Goal: Task Accomplishment & Management: Manage account settings

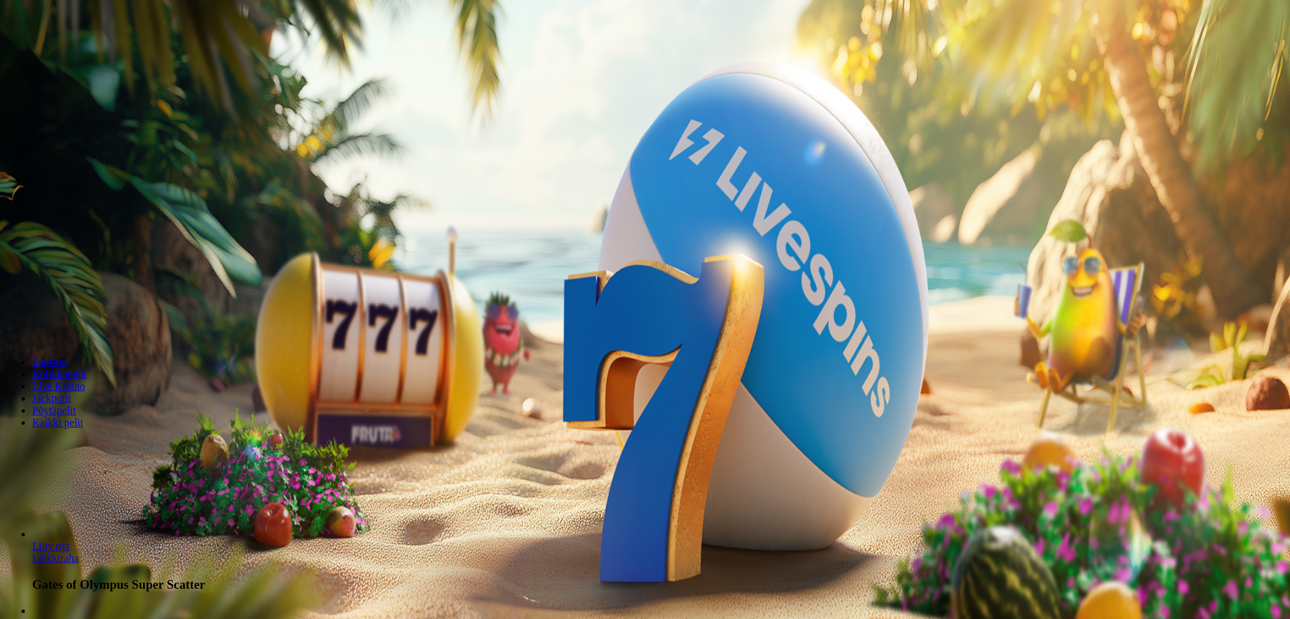
click at [102, 56] on button "Kirjaudu" at bounding box center [93, 49] width 44 height 14
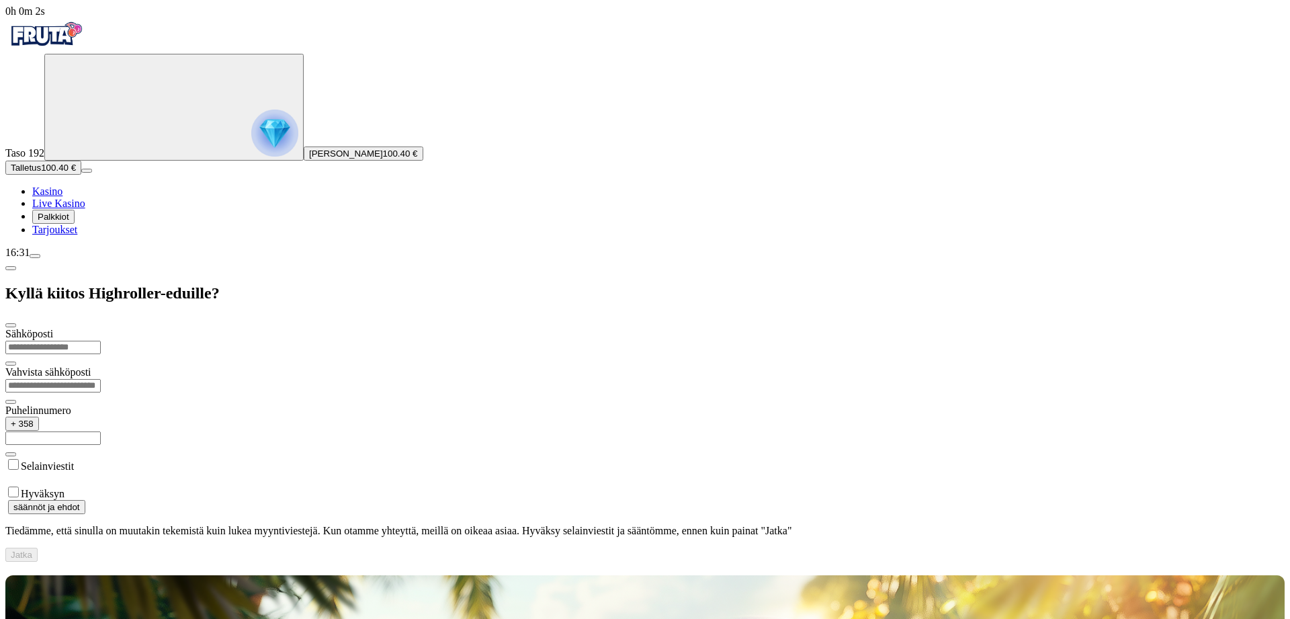
click at [62, 197] on span "Kasino" at bounding box center [47, 190] width 30 height 11
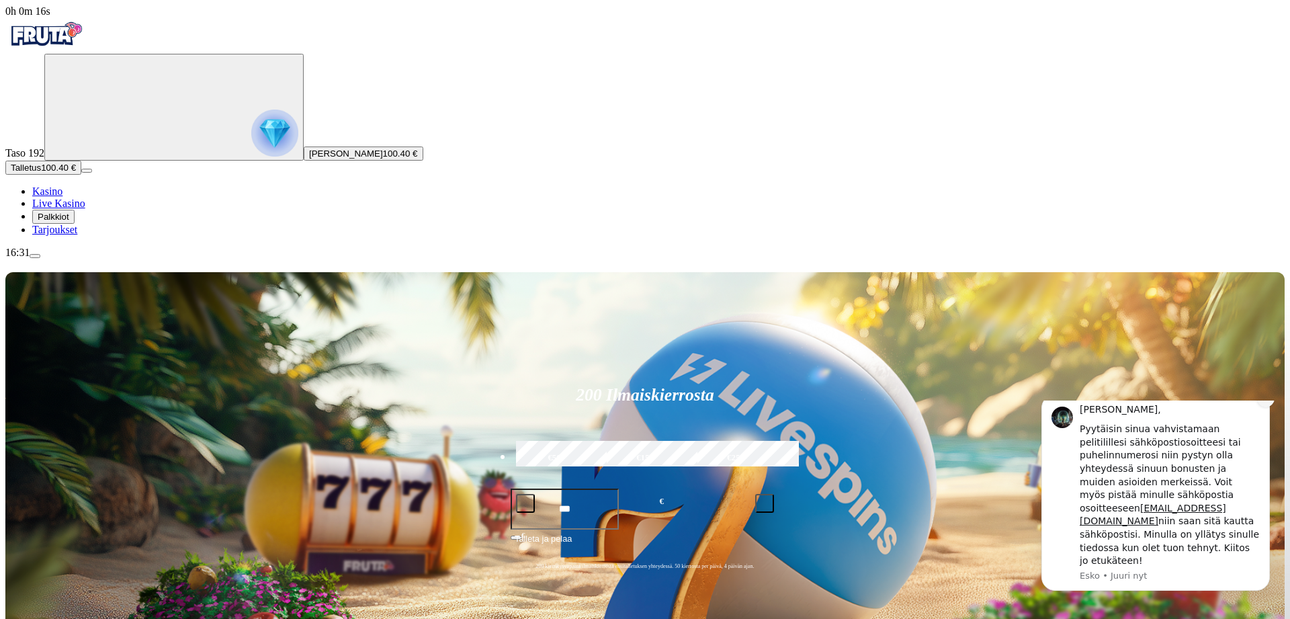
click at [1263, 402] on icon "Dismiss notification" at bounding box center [1265, 397] width 7 height 7
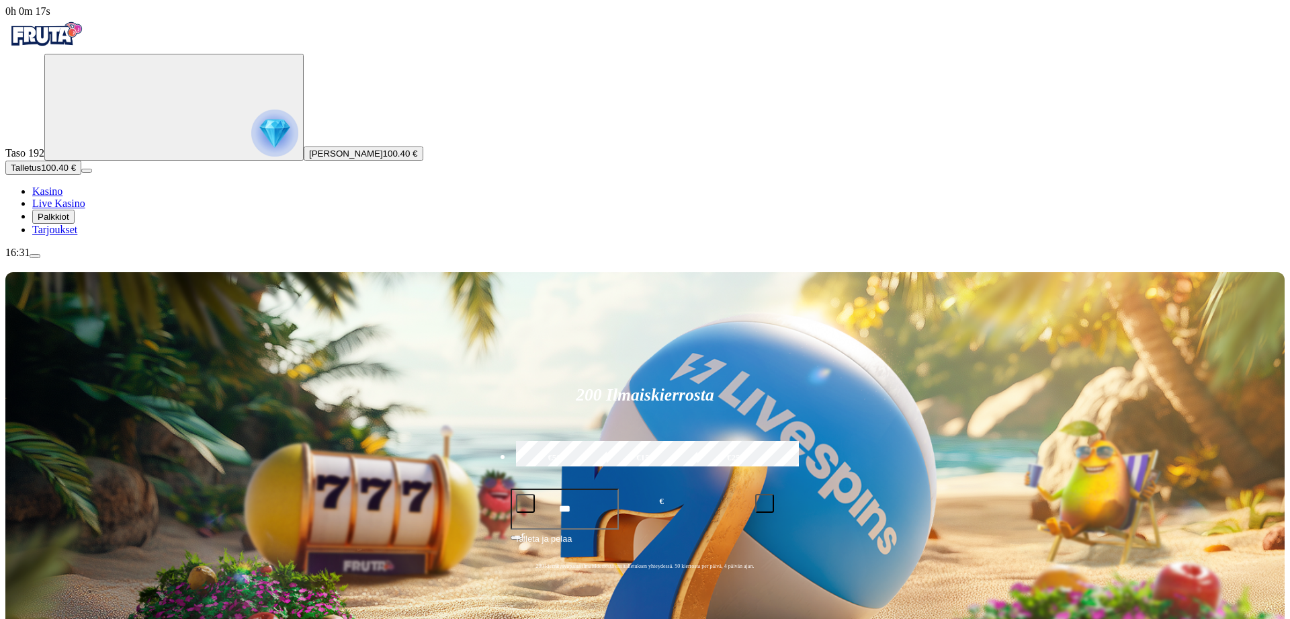
type input "*****"
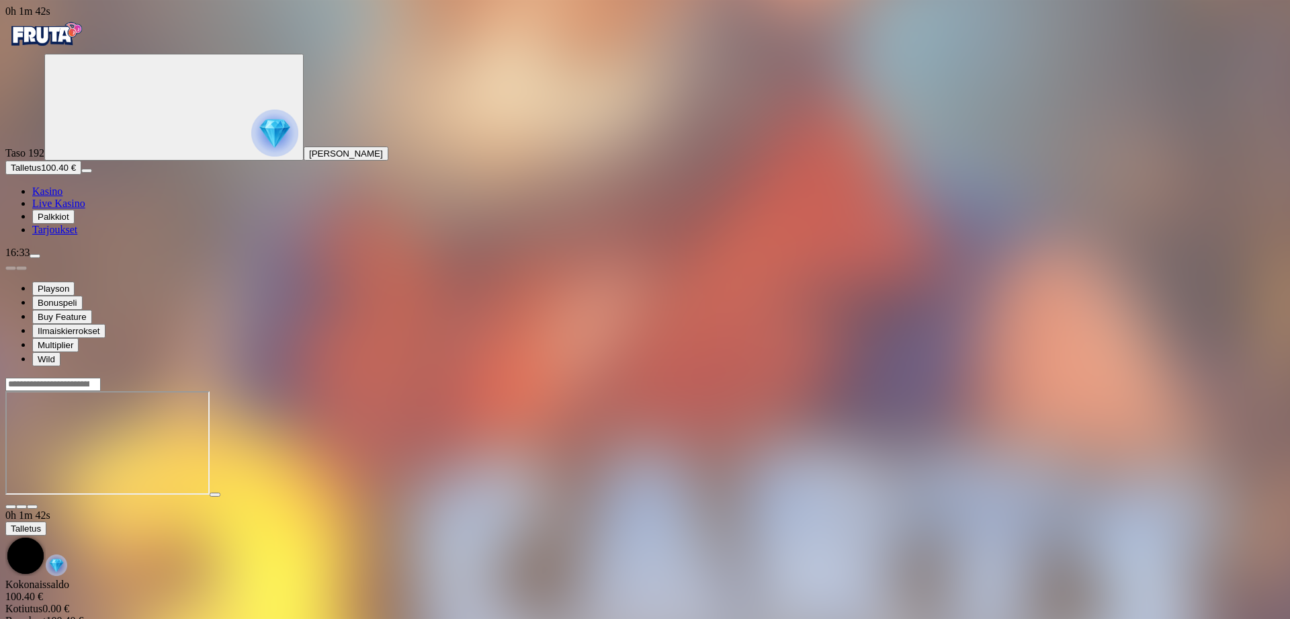
click at [35, 256] on span "menu icon" at bounding box center [35, 256] width 0 height 0
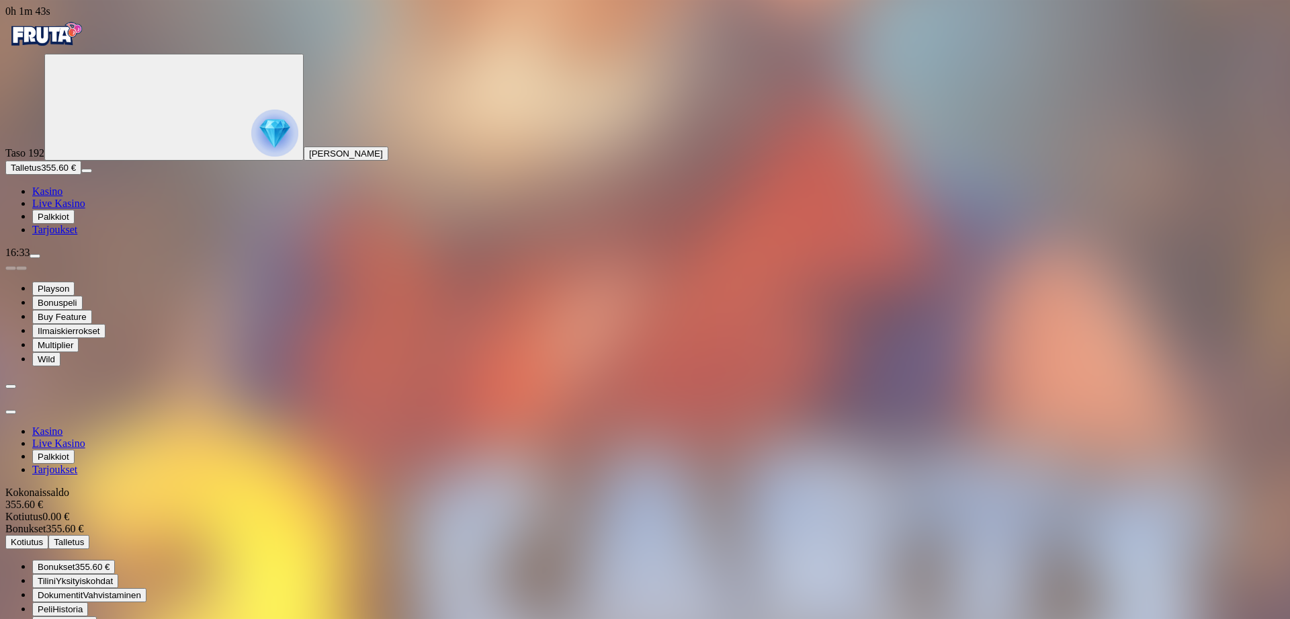
click at [75, 562] on span "Bonukset" at bounding box center [57, 567] width 38 height 10
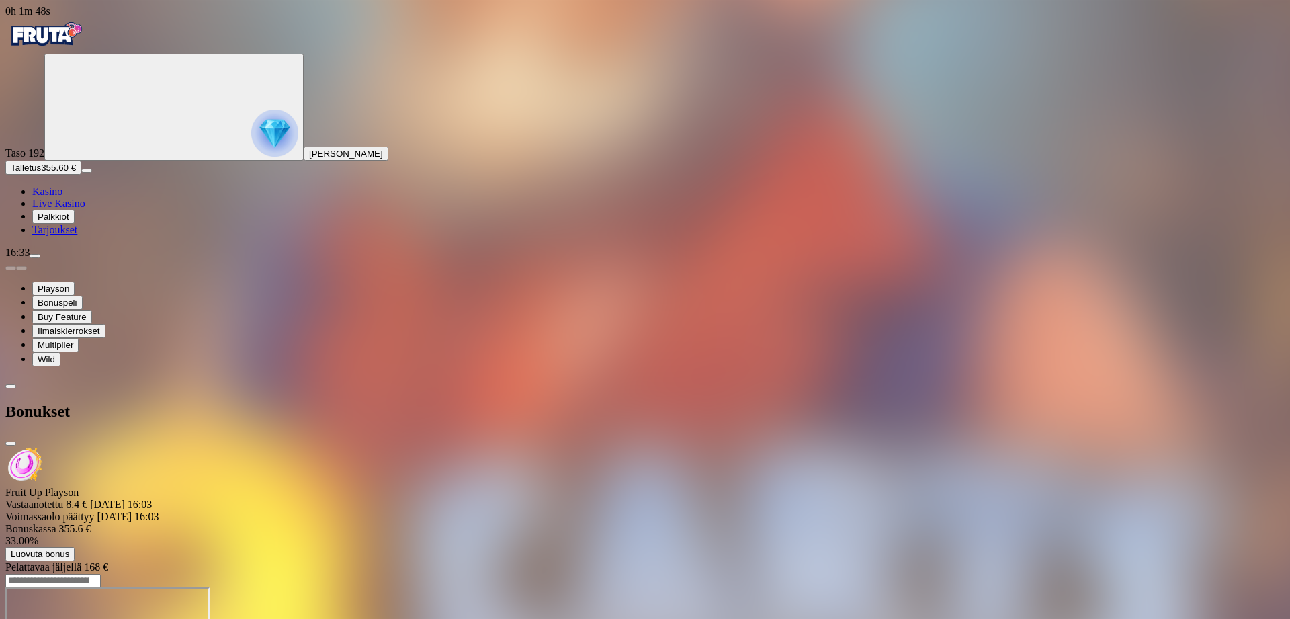
click at [11, 443] on span "close icon" at bounding box center [11, 443] width 0 height 0
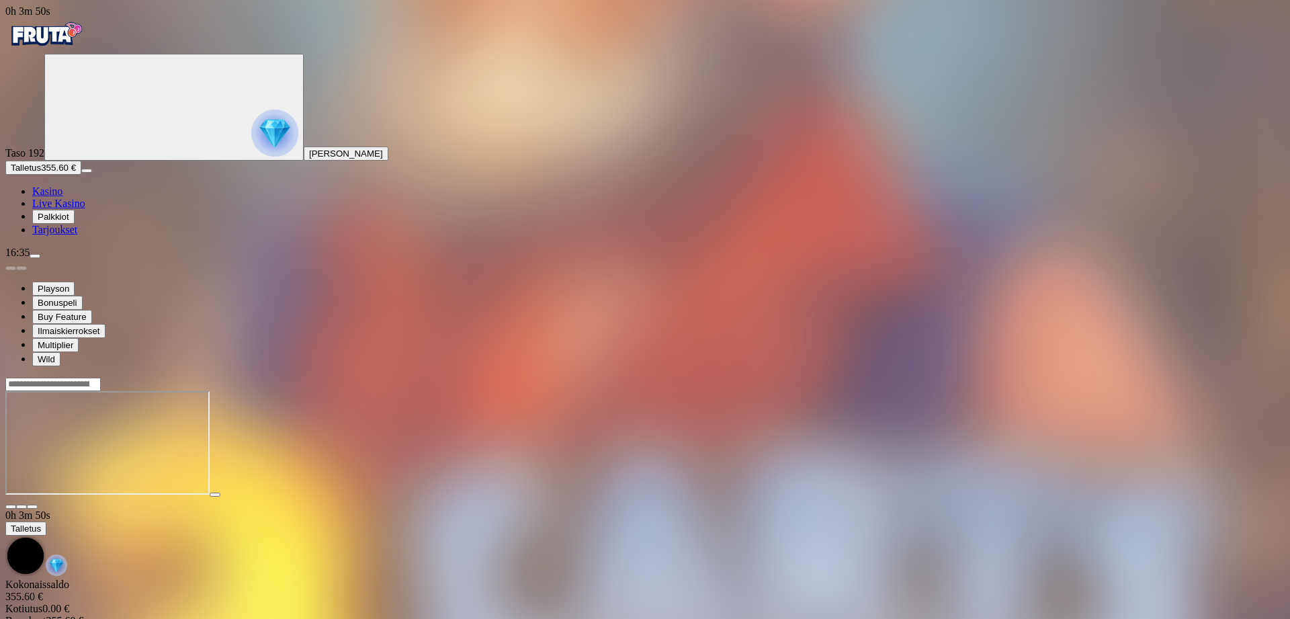
click at [35, 256] on span "menu icon" at bounding box center [35, 256] width 0 height 0
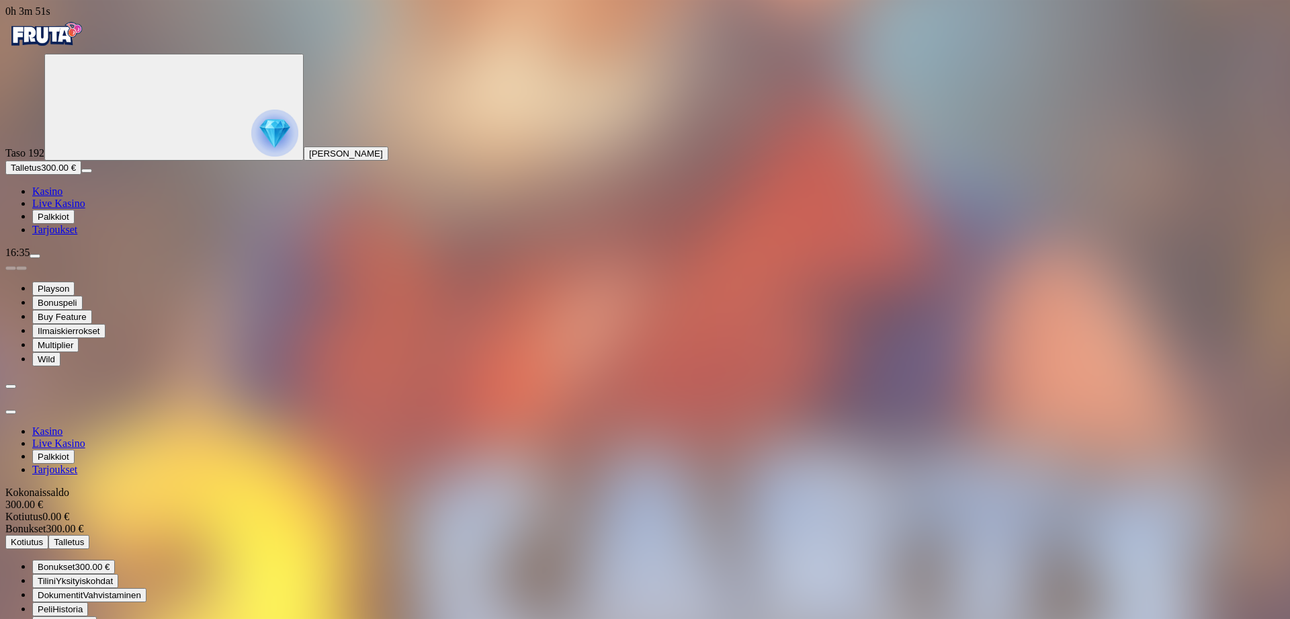
click at [110, 562] on span "Bonukset 300.00 €" at bounding box center [74, 567] width 72 height 10
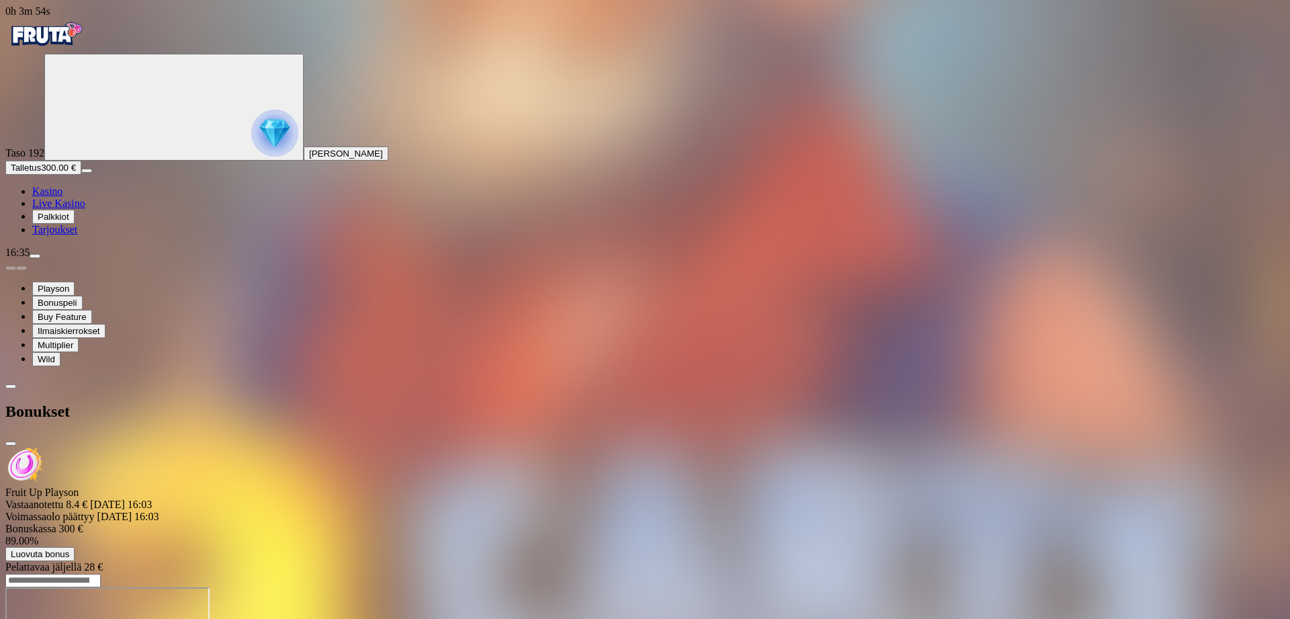
click at [11, 386] on span "chevron-left icon" at bounding box center [11, 386] width 0 height 0
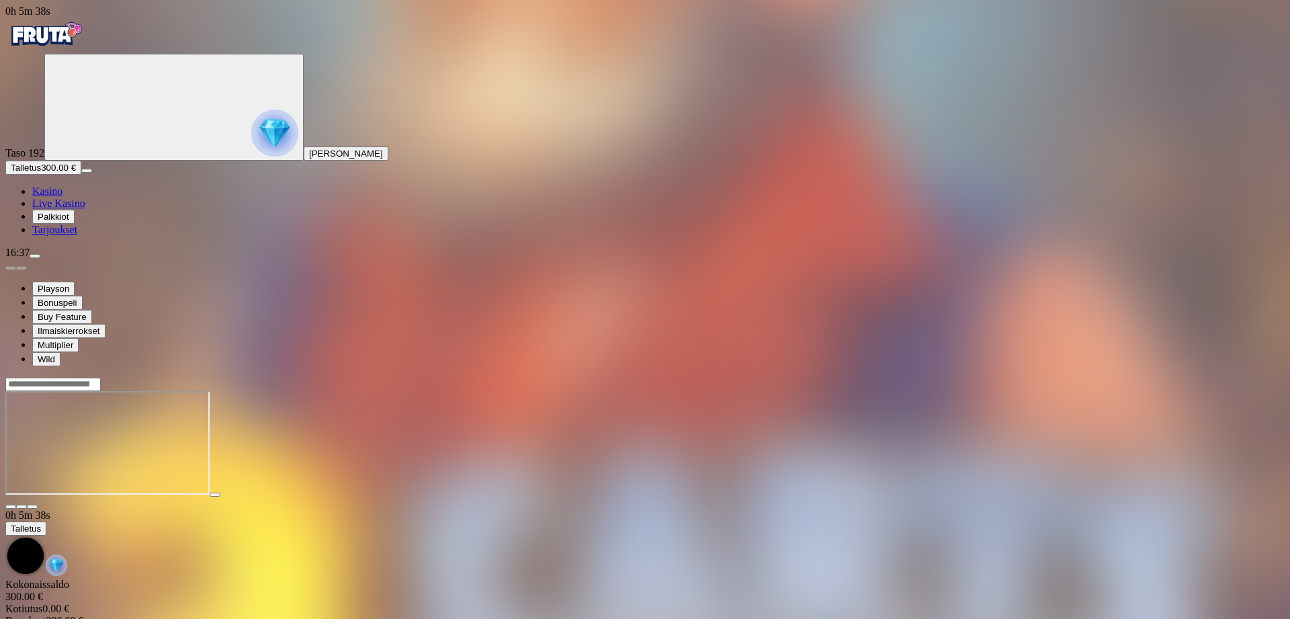
click at [35, 256] on span "menu icon" at bounding box center [35, 256] width 0 height 0
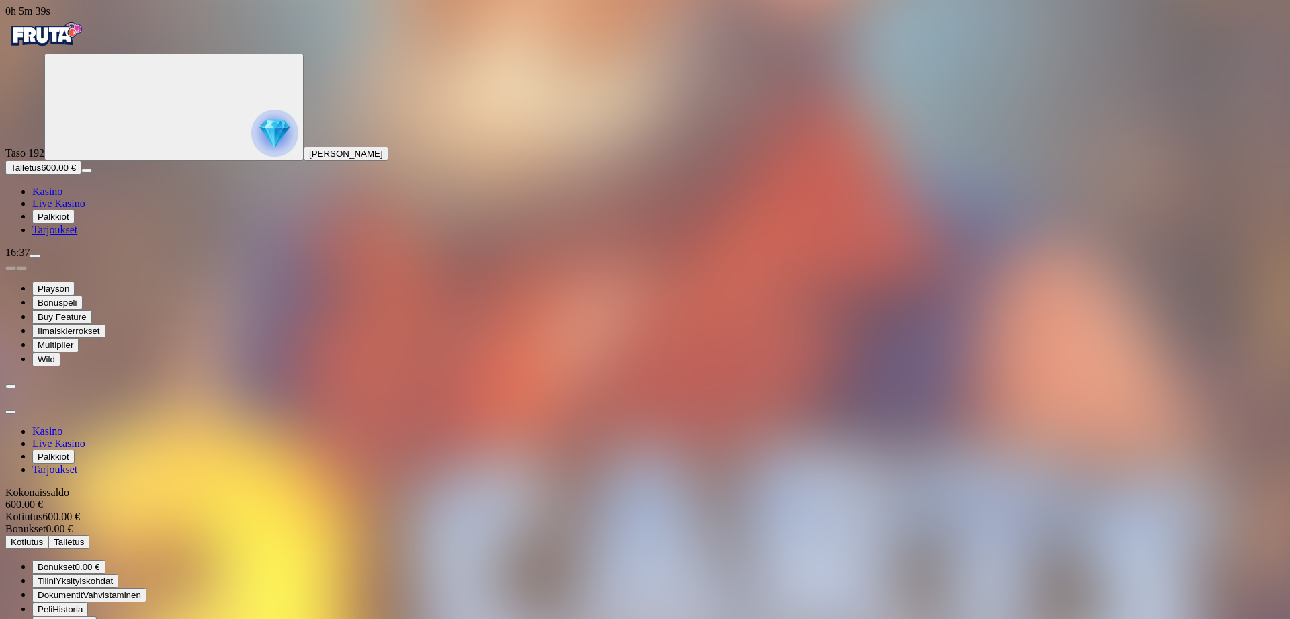
click at [100, 562] on span "0.00 €" at bounding box center [87, 567] width 25 height 10
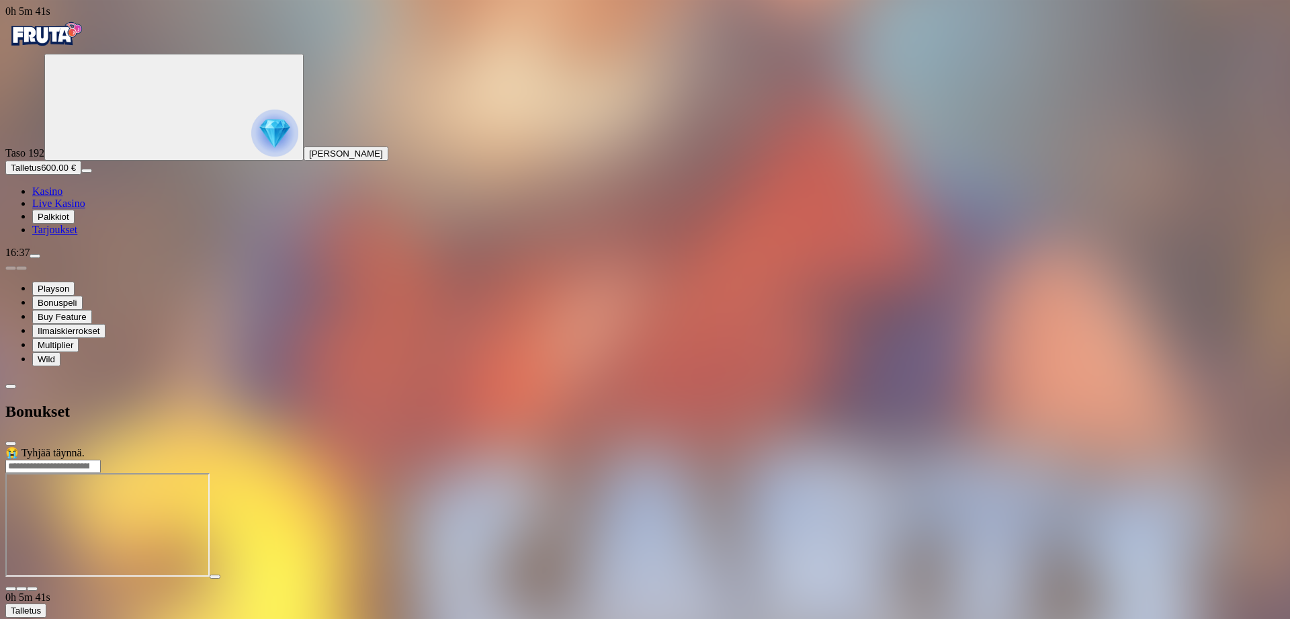
click at [11, 386] on span "chevron-left icon" at bounding box center [11, 386] width 0 height 0
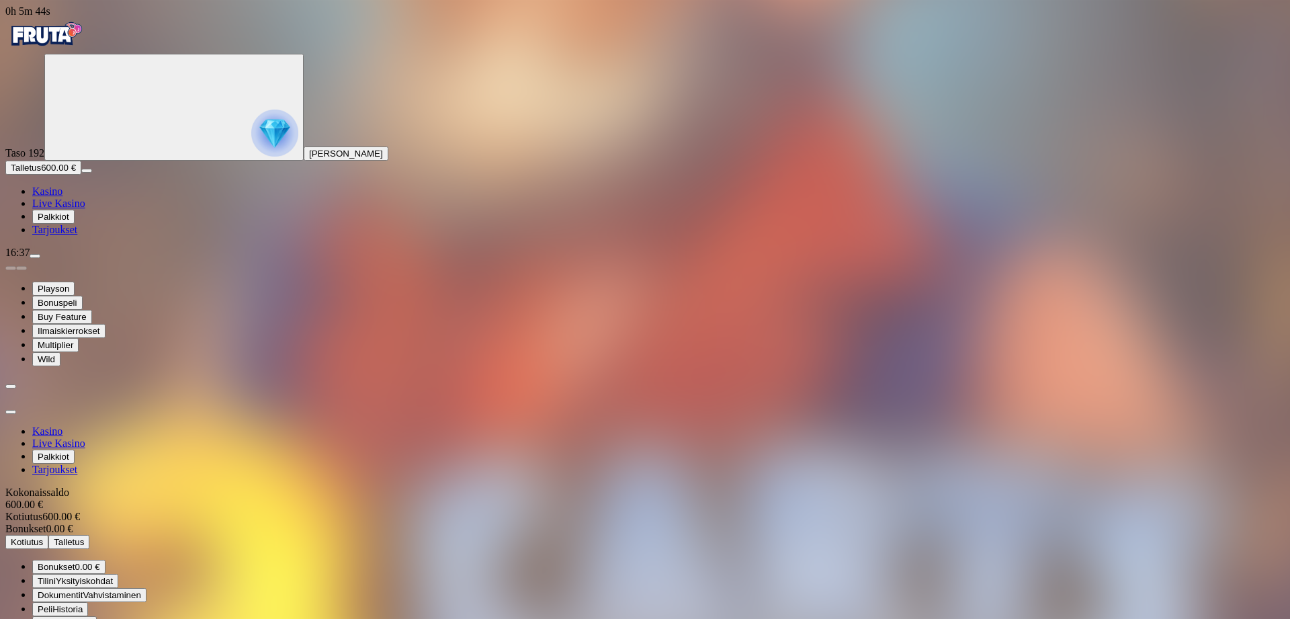
click at [11, 412] on span "close icon" at bounding box center [11, 412] width 0 height 0
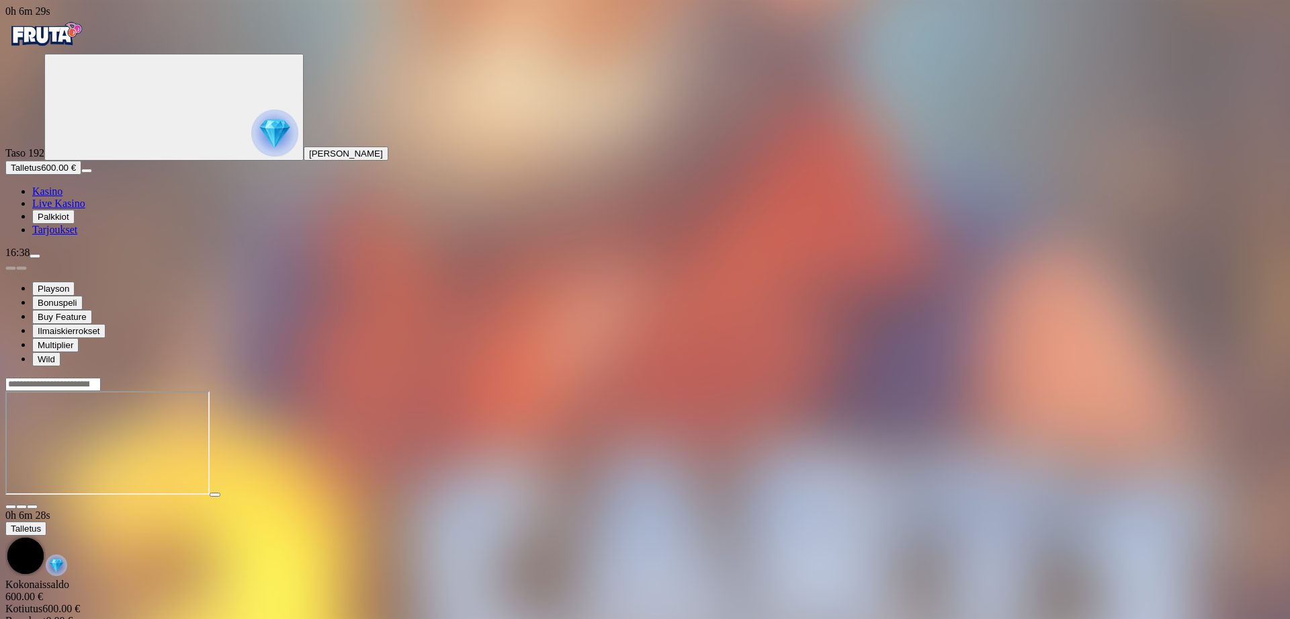
click at [11, 507] on span "close icon" at bounding box center [11, 507] width 0 height 0
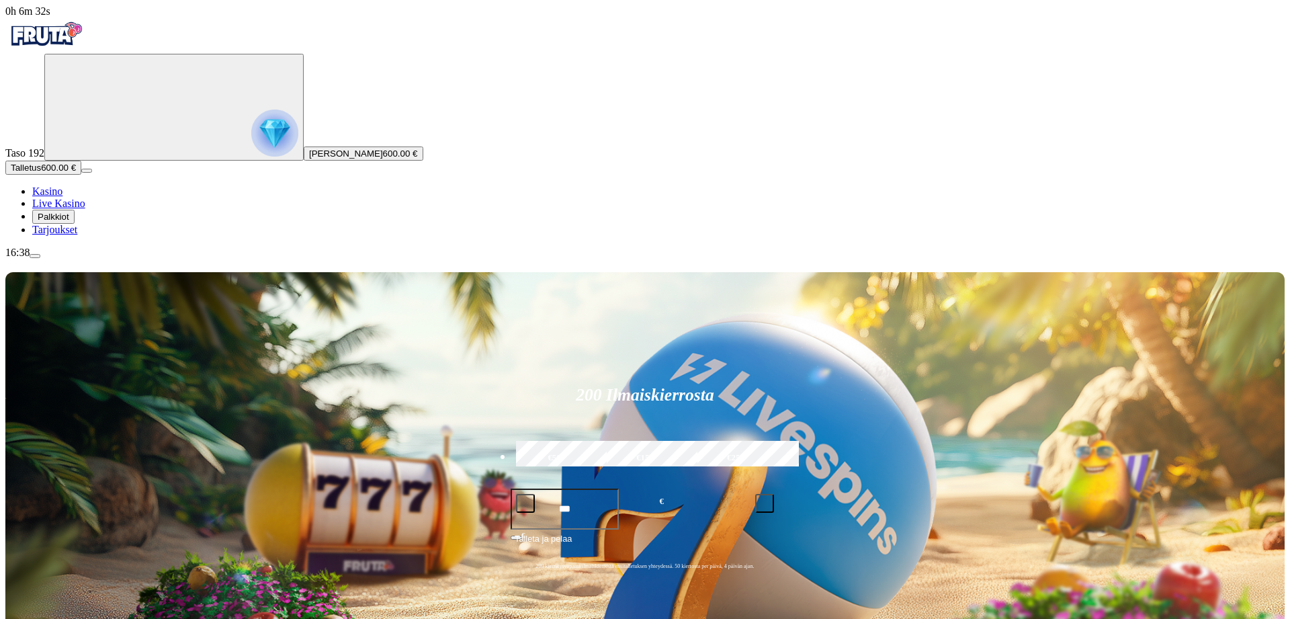
click at [35, 256] on span "menu icon" at bounding box center [35, 256] width 0 height 0
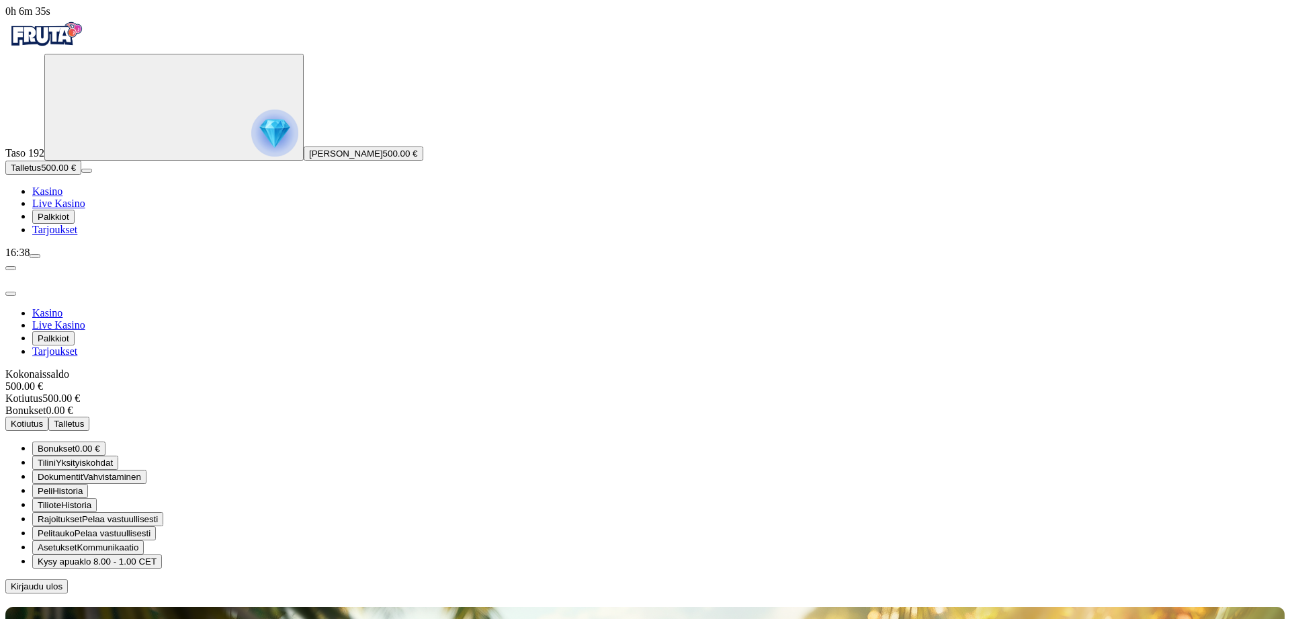
click at [43, 419] on span "Kotiutus" at bounding box center [27, 424] width 32 height 10
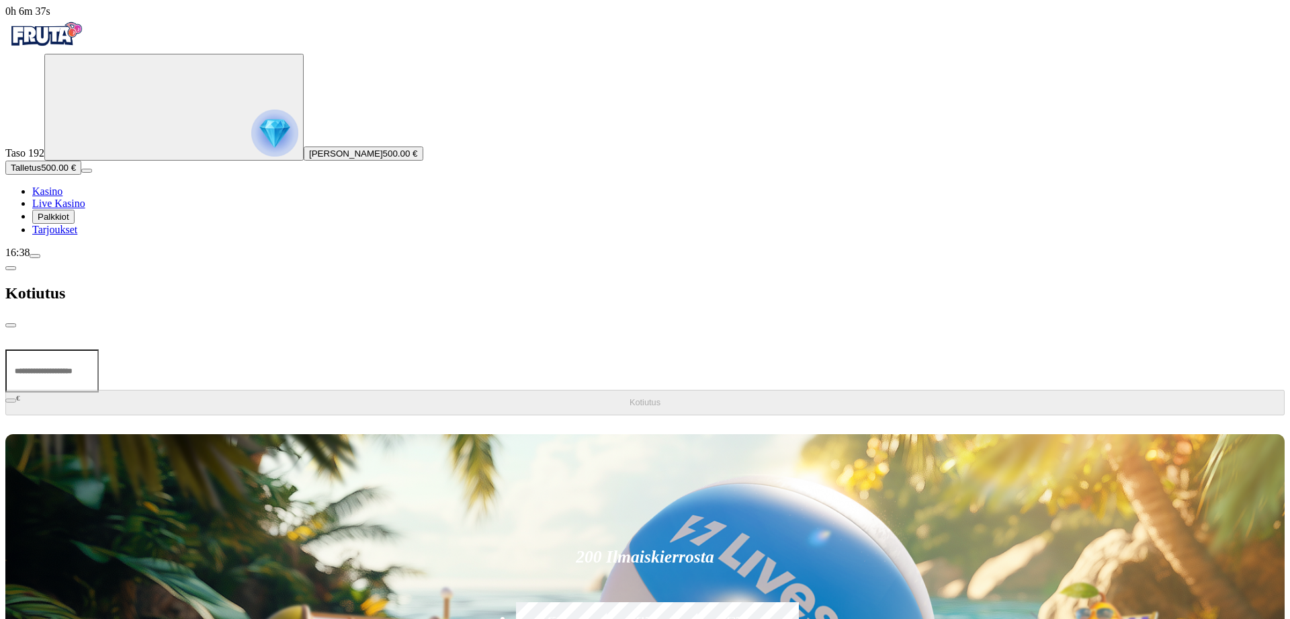
click at [99, 349] on input "number" at bounding box center [51, 370] width 93 height 43
type input "***"
click at [630, 397] on span "Kotiutus" at bounding box center [645, 402] width 31 height 10
click at [11, 268] on span "chevron-left icon" at bounding box center [11, 268] width 0 height 0
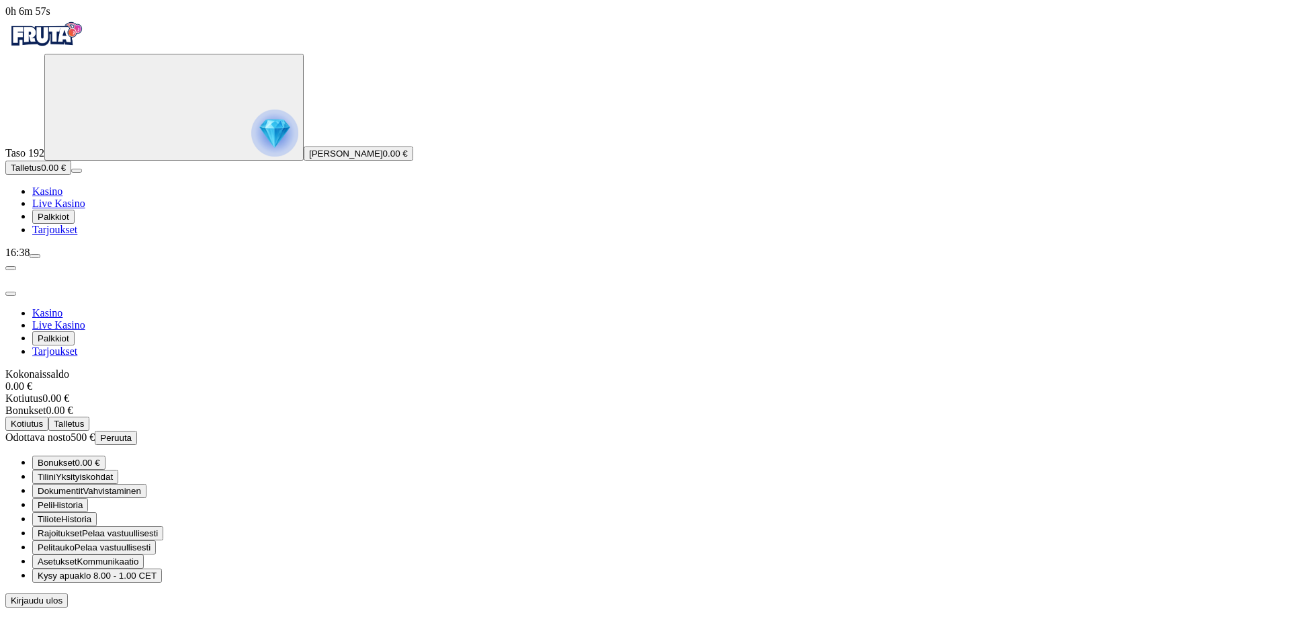
click at [62, 595] on span "Kirjaudu ulos" at bounding box center [37, 600] width 52 height 10
